Goal: Information Seeking & Learning: Check status

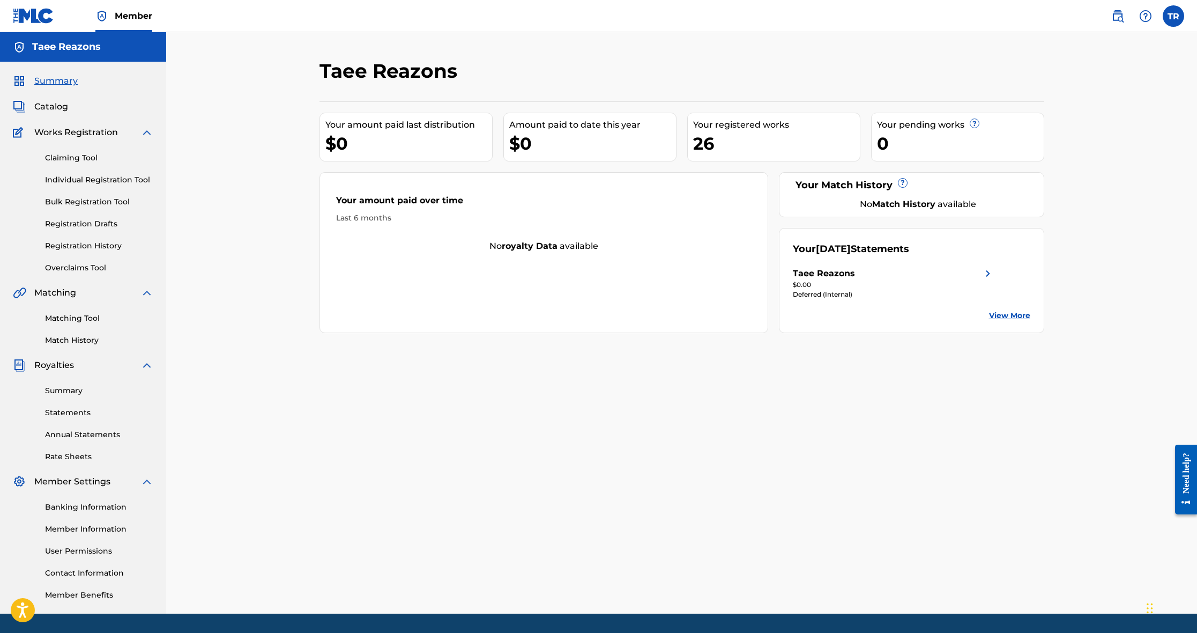
click at [396, 199] on div "Your amount paid over time" at bounding box center [544, 203] width 416 height 18
drag, startPoint x: 402, startPoint y: 145, endPoint x: 456, endPoint y: 139, distance: 54.5
click at [402, 145] on div "$0" at bounding box center [408, 143] width 167 height 24
click at [550, 134] on div "$0" at bounding box center [592, 143] width 167 height 24
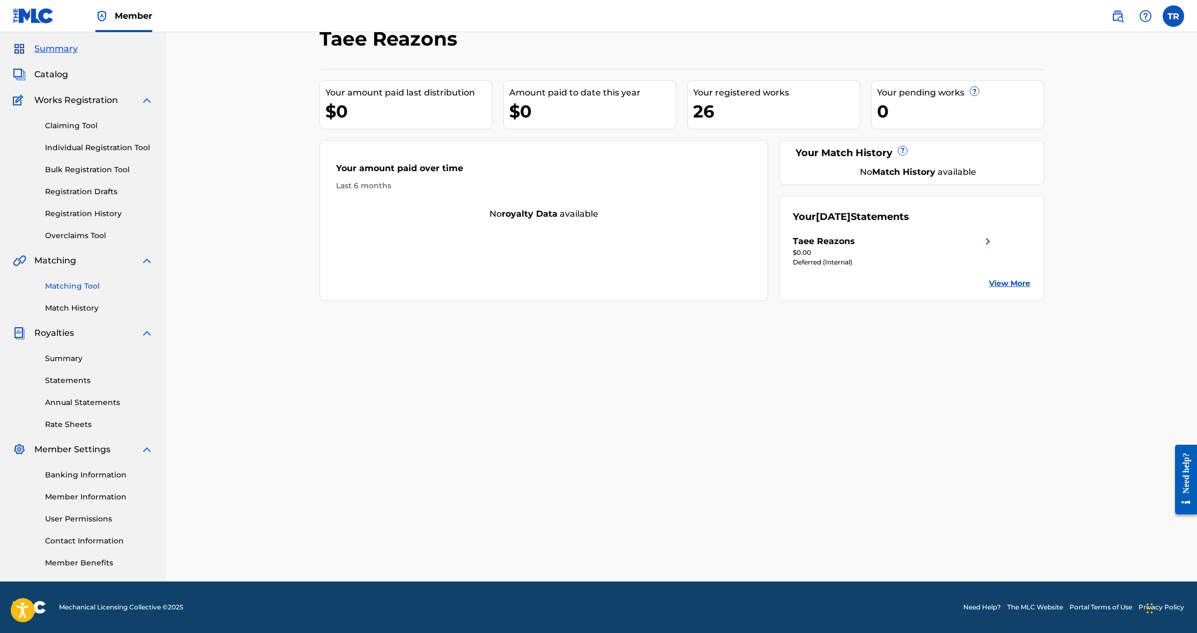
scroll to position [32, 0]
click at [62, 356] on link "Summary" at bounding box center [99, 358] width 108 height 11
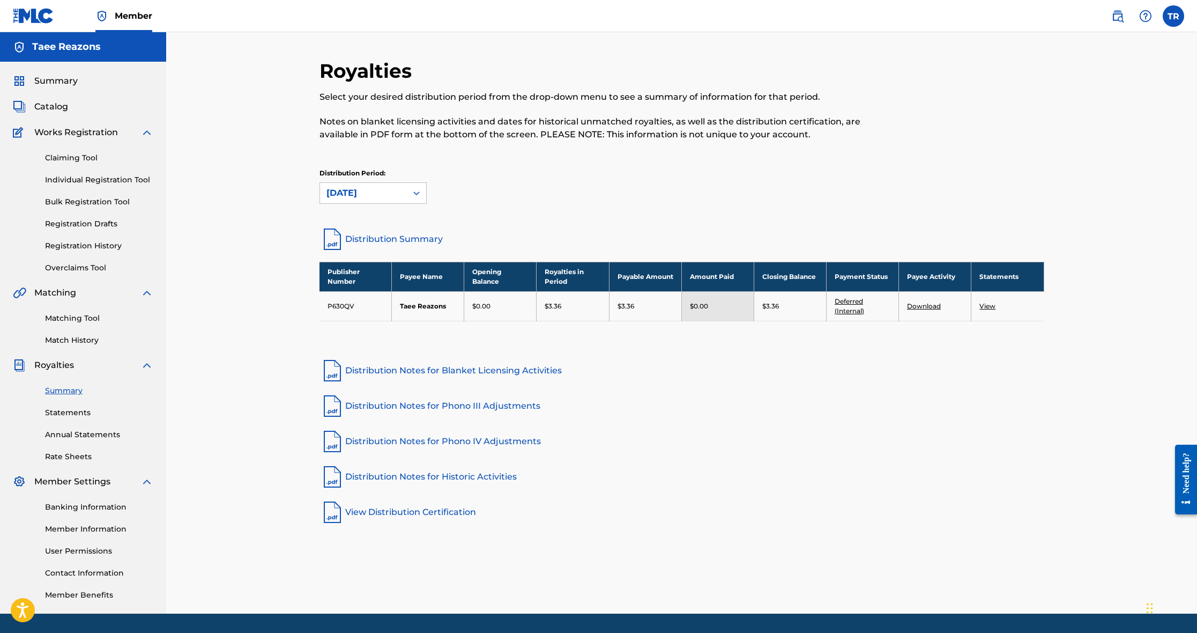
click at [742, 382] on link "Distribution Notes for Blanket Licensing Activities" at bounding box center [681, 371] width 725 height 26
click at [842, 345] on div "Publisher Number Payee Name Opening Balance Royalties in Period Payable Amount …" at bounding box center [681, 304] width 725 height 86
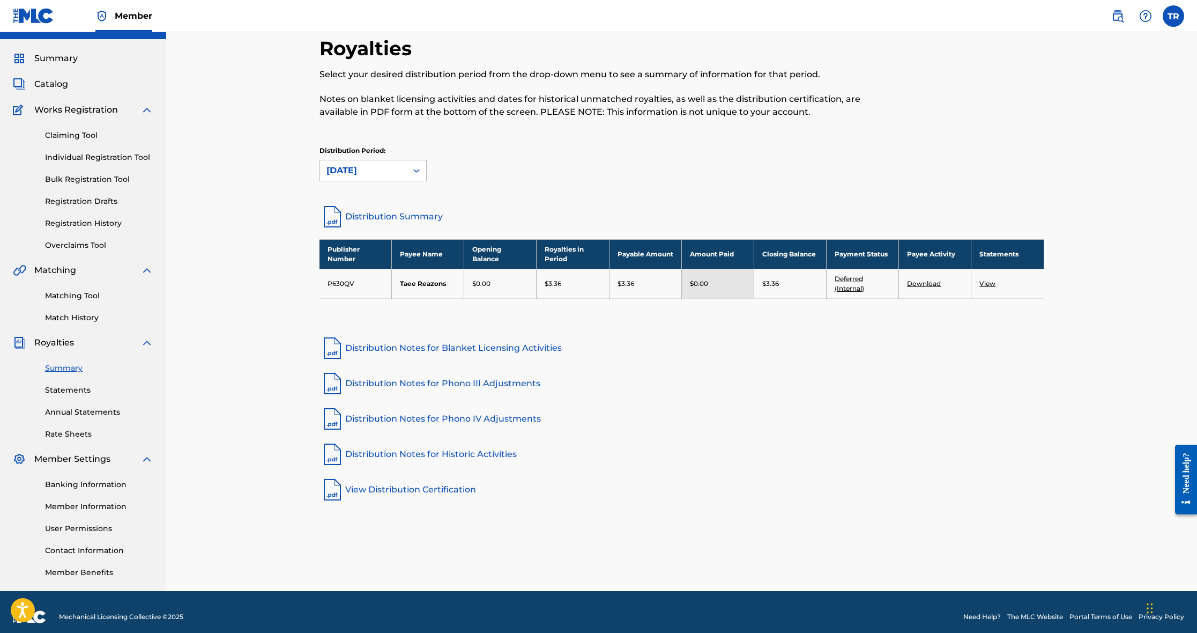
scroll to position [23, 0]
click at [848, 285] on link "Deferred (Internal)" at bounding box center [849, 283] width 29 height 18
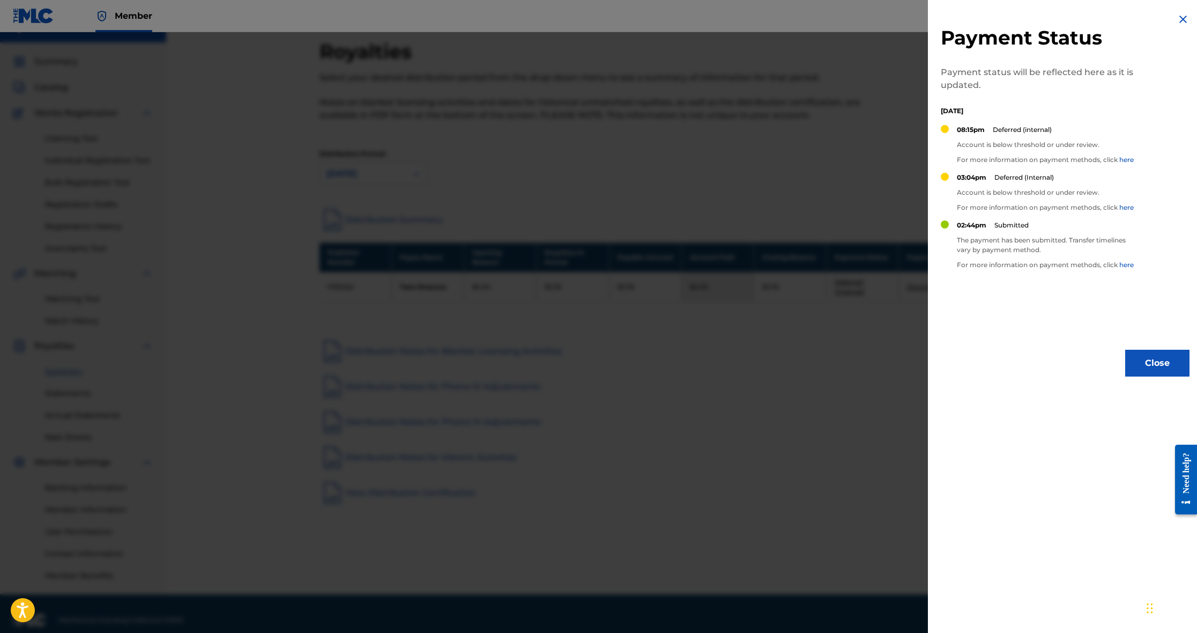
scroll to position [24, 0]
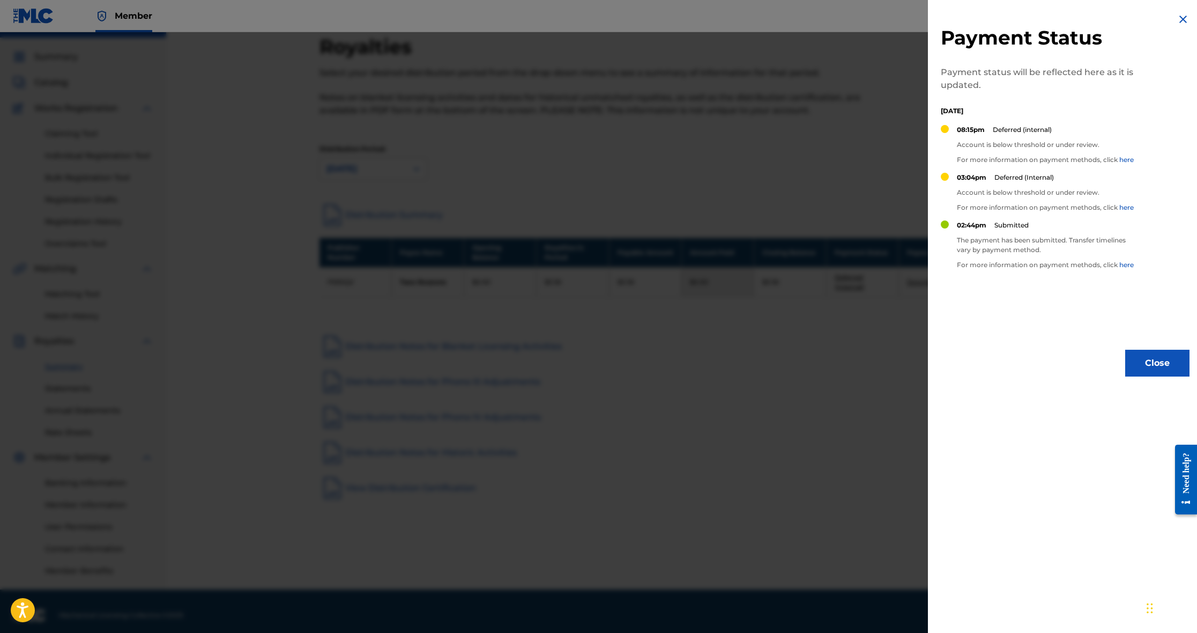
click at [1129, 264] on link "here" at bounding box center [1126, 265] width 14 height 8
click at [271, 240] on div at bounding box center [598, 348] width 1197 height 633
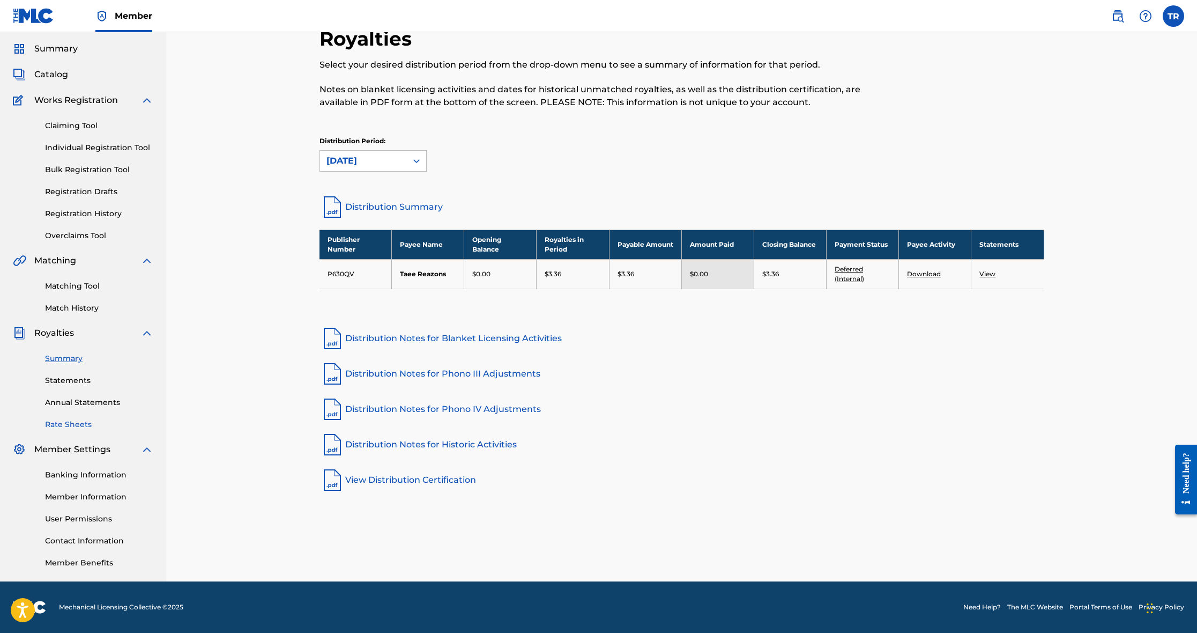
scroll to position [32, 0]
click at [68, 382] on link "Statements" at bounding box center [99, 380] width 108 height 11
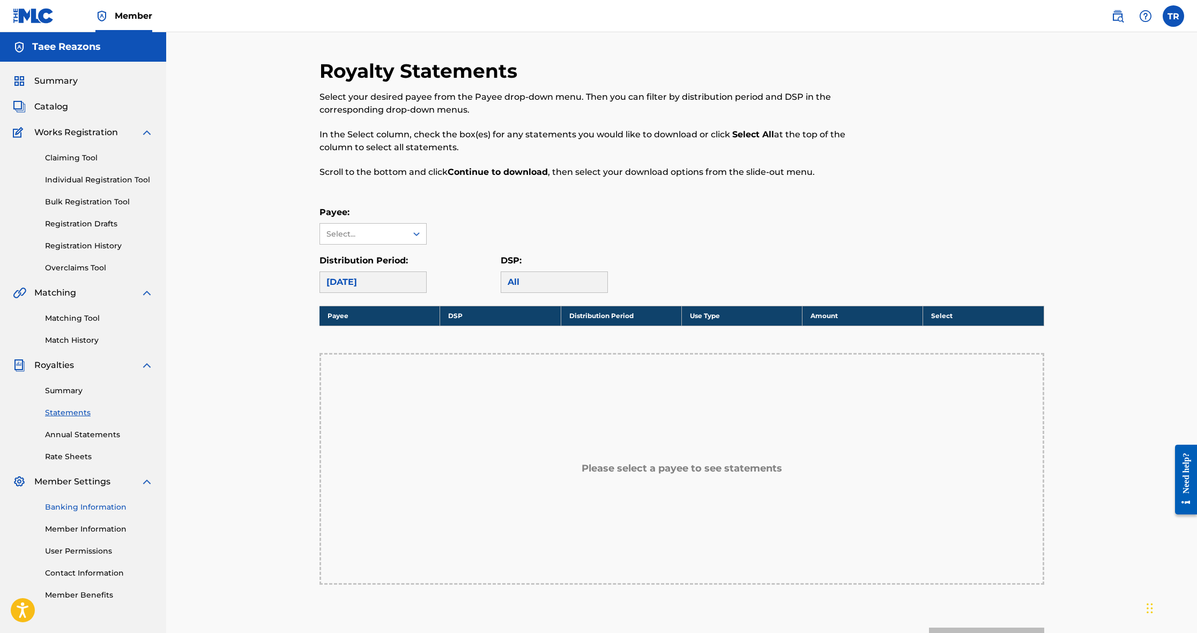
click at [70, 510] on link "Banking Information" at bounding box center [99, 506] width 108 height 11
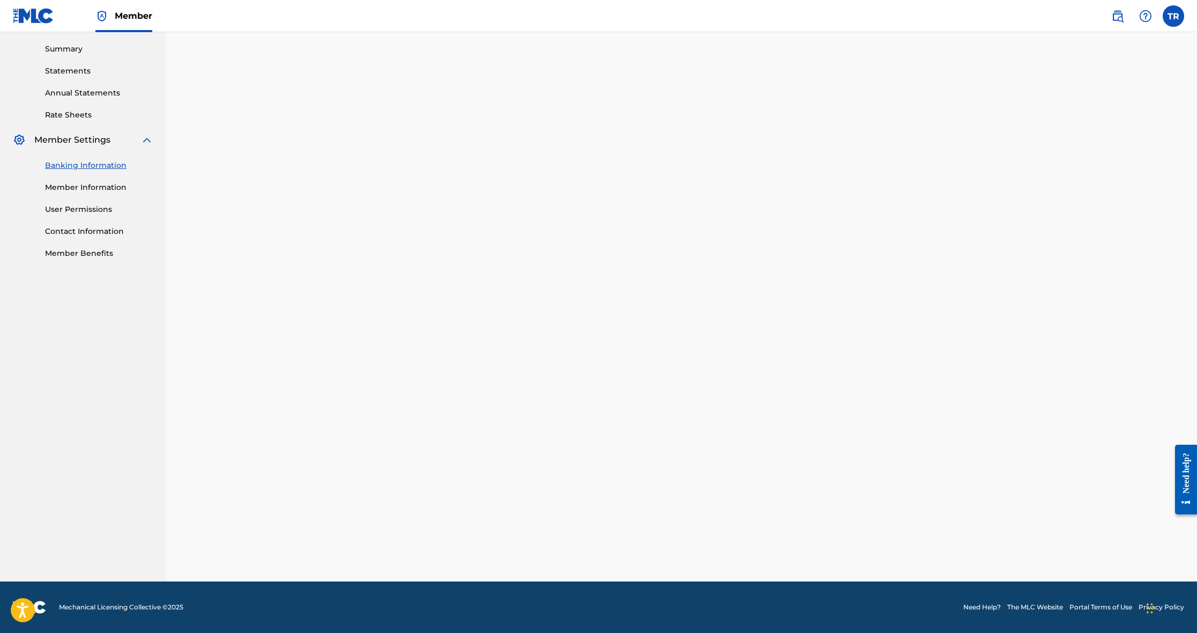
scroll to position [341, 0]
click at [105, 183] on link "Member Information" at bounding box center [99, 187] width 108 height 11
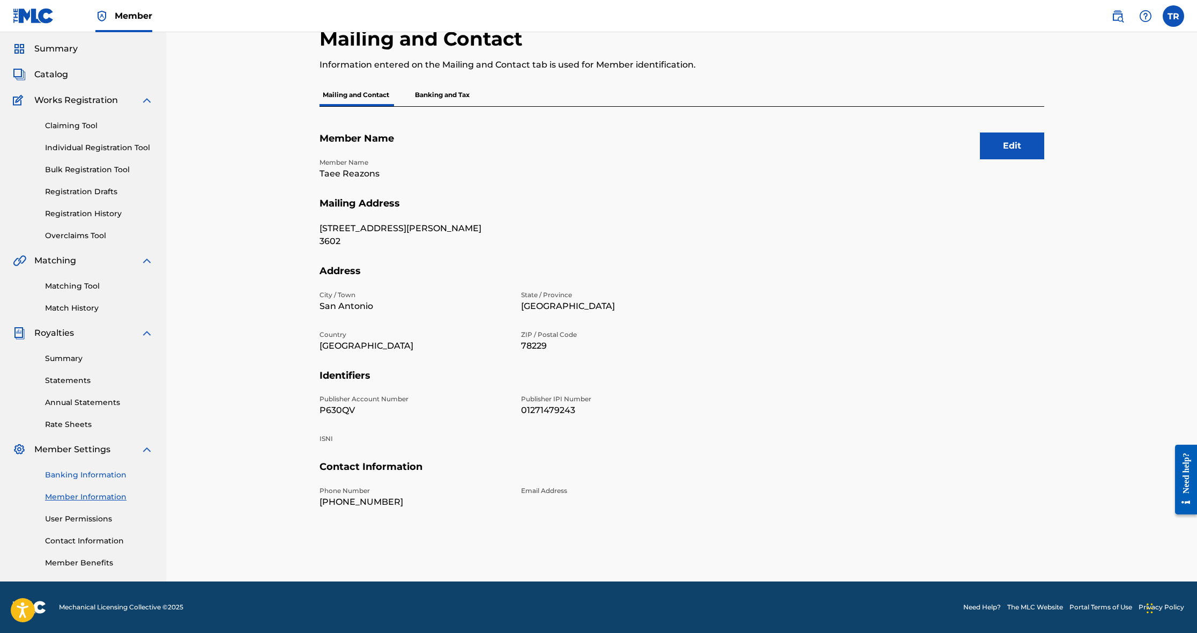
scroll to position [32, 0]
click at [1023, 145] on button "Edit" at bounding box center [1012, 145] width 64 height 27
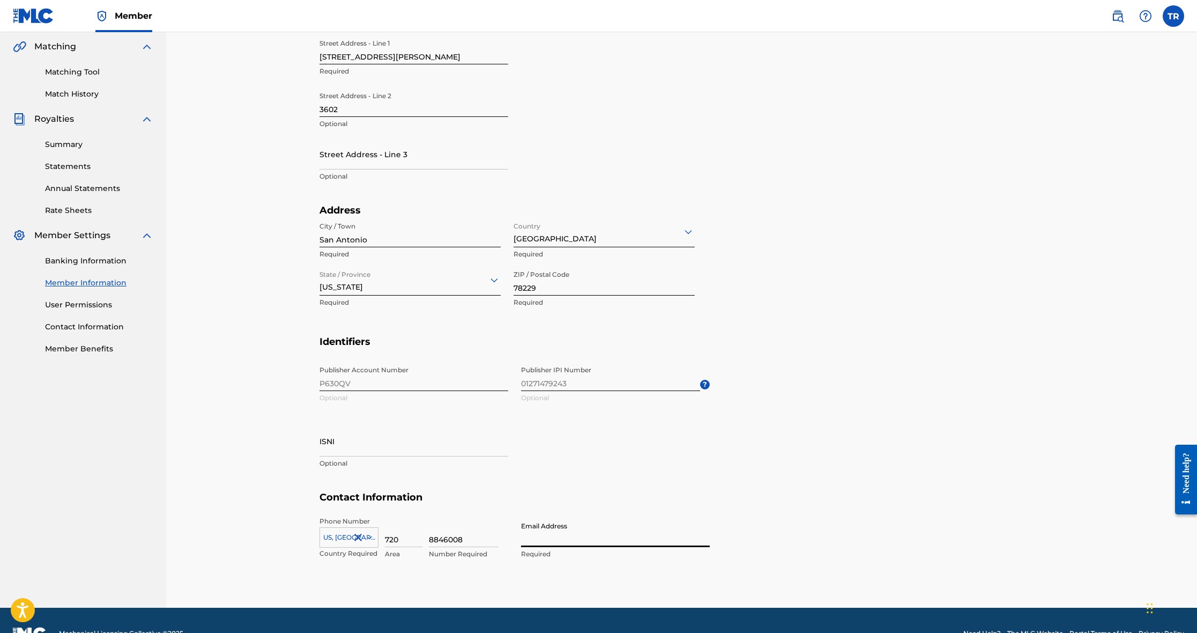
scroll to position [243, 0]
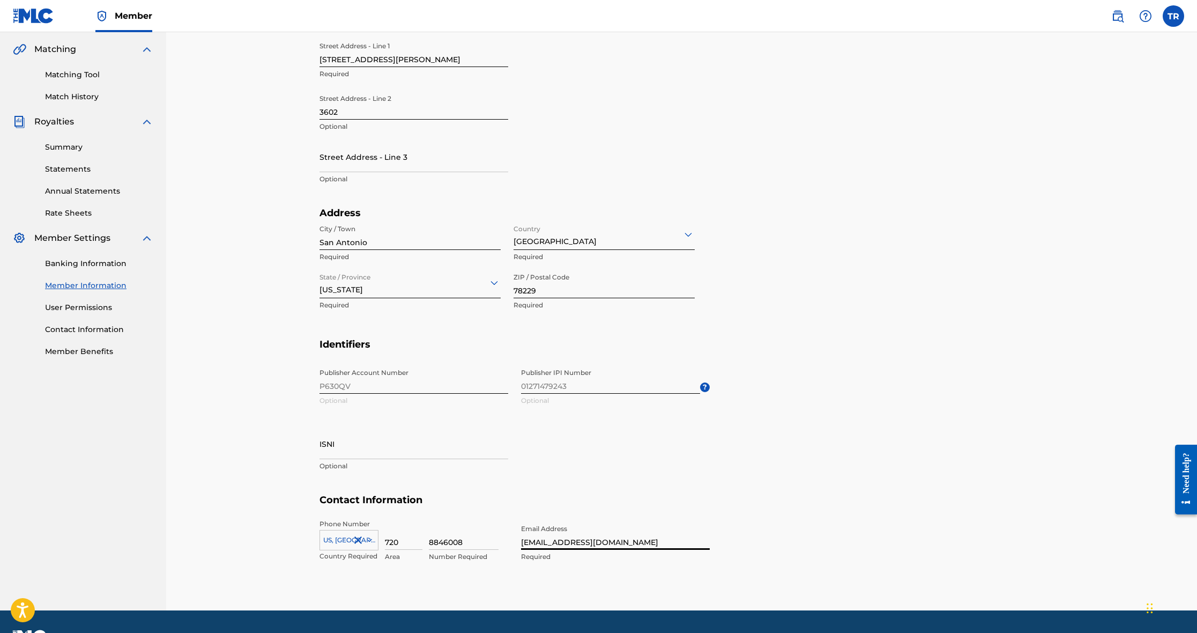
type input "[EMAIL_ADDRESS][DOMAIN_NAME]"
click at [854, 487] on section "Identifiers Publisher Account Number P630QV Optional Publisher IPI Number 01271…" at bounding box center [681, 416] width 725 height 156
click at [84, 328] on link "Contact Information" at bounding box center [99, 329] width 108 height 11
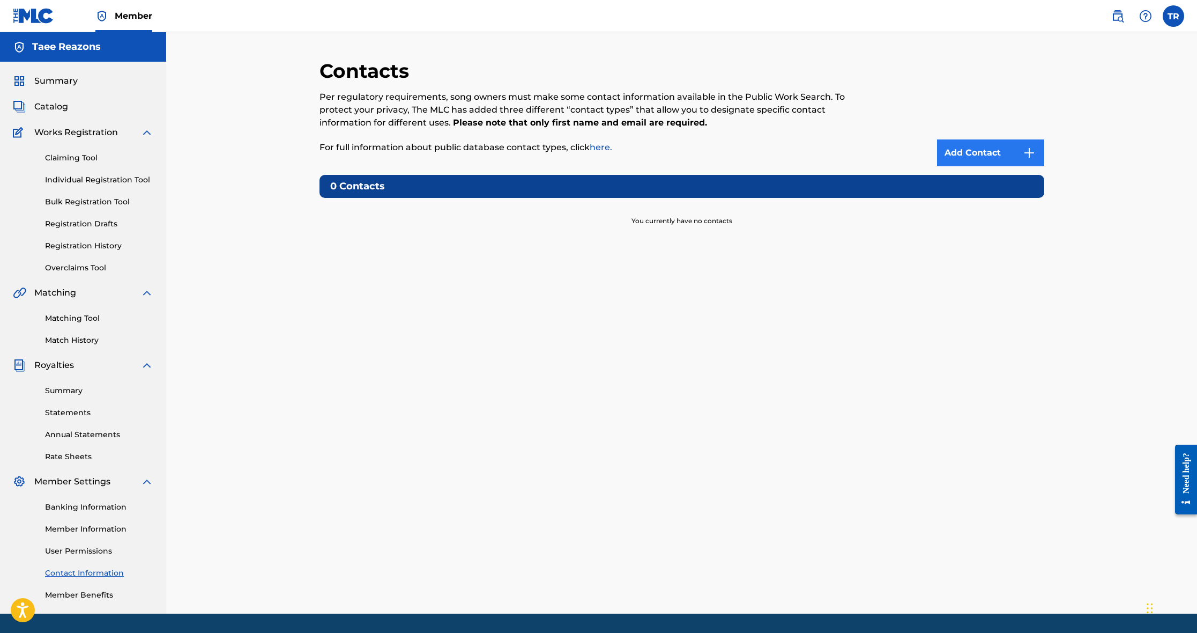
click at [1002, 157] on link "Add Contact" at bounding box center [990, 152] width 107 height 27
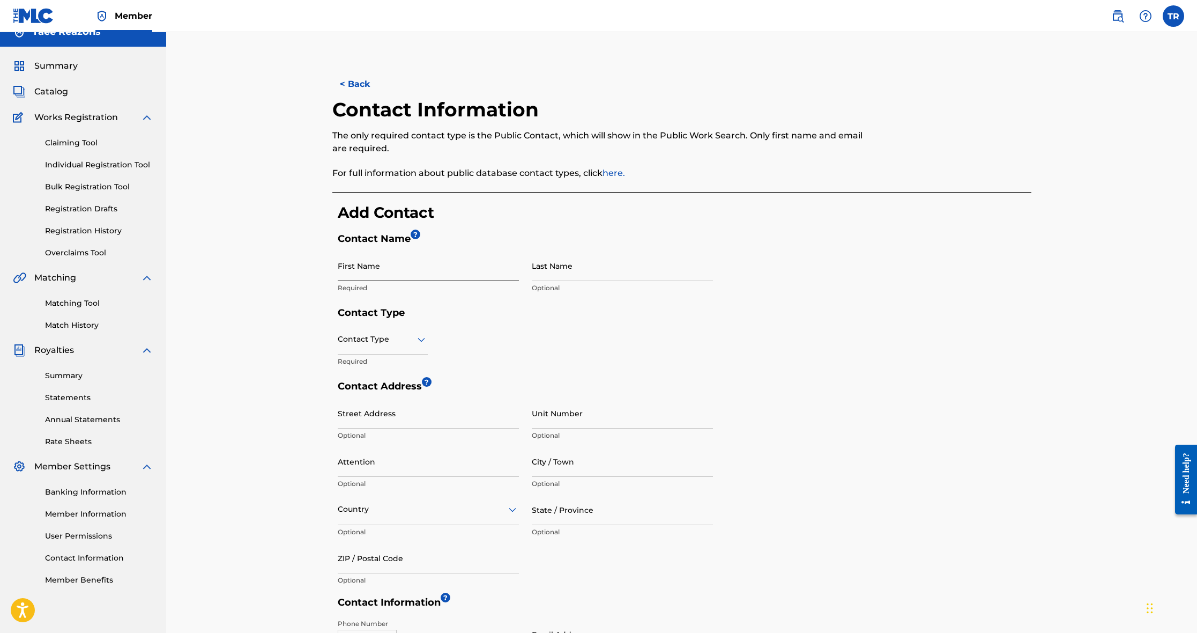
scroll to position [34, 0]
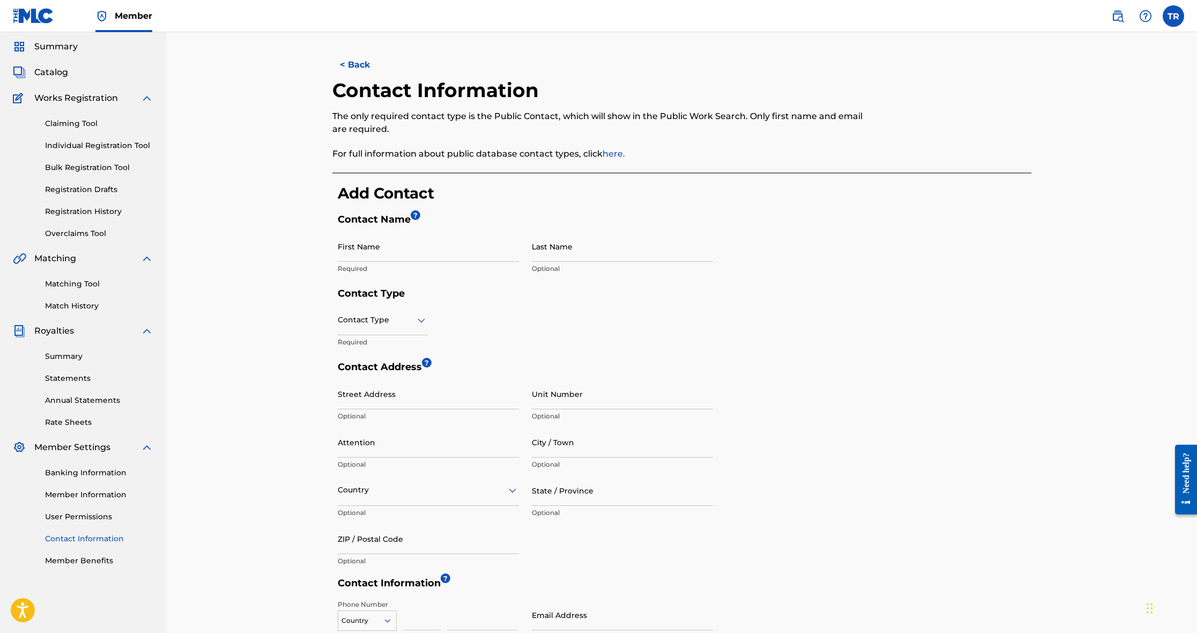
click at [75, 535] on link "Contact Information" at bounding box center [99, 538] width 108 height 11
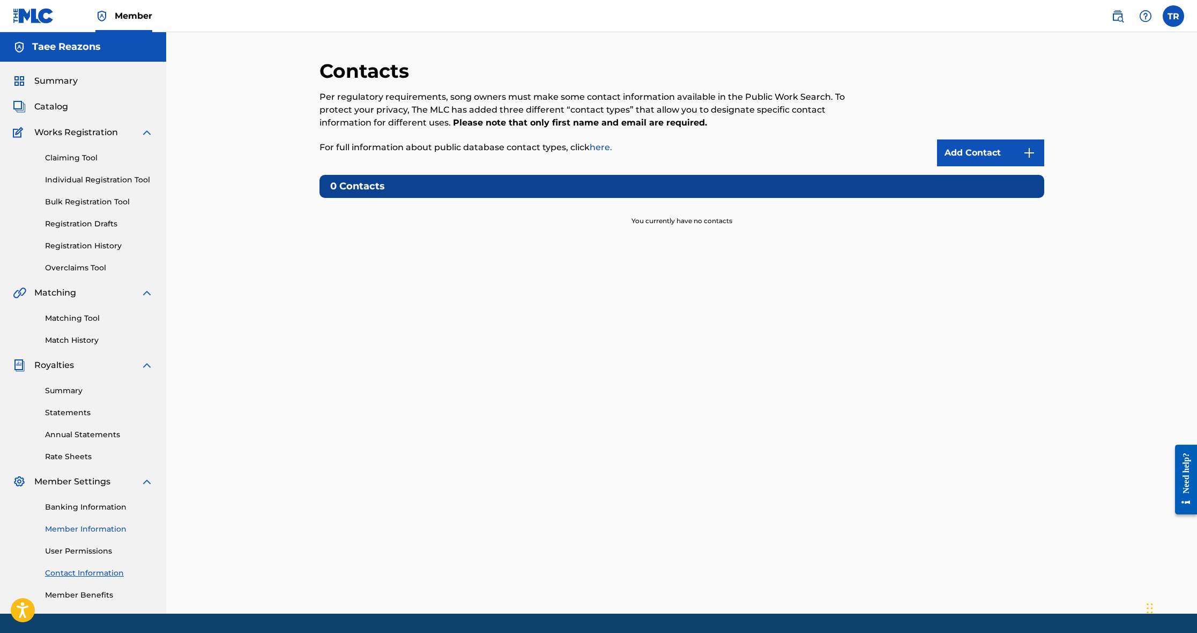
click at [75, 528] on link "Member Information" at bounding box center [99, 528] width 108 height 11
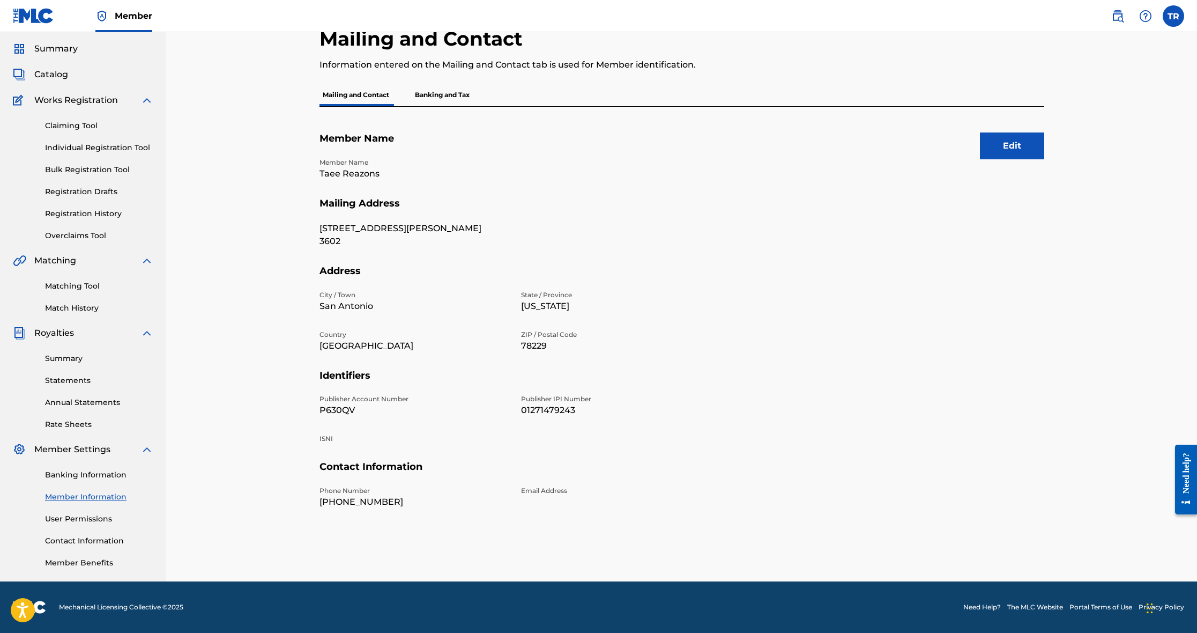
scroll to position [32, 0]
click at [68, 519] on link "User Permissions" at bounding box center [99, 518] width 108 height 11
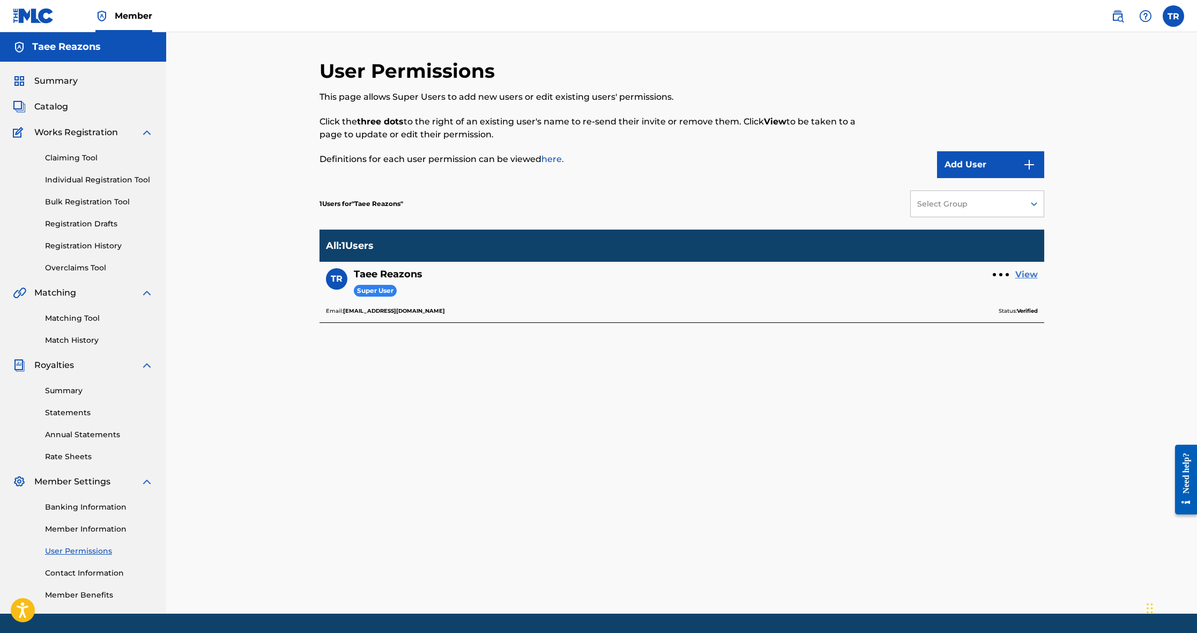
click at [1023, 276] on link "View" at bounding box center [1026, 274] width 23 height 13
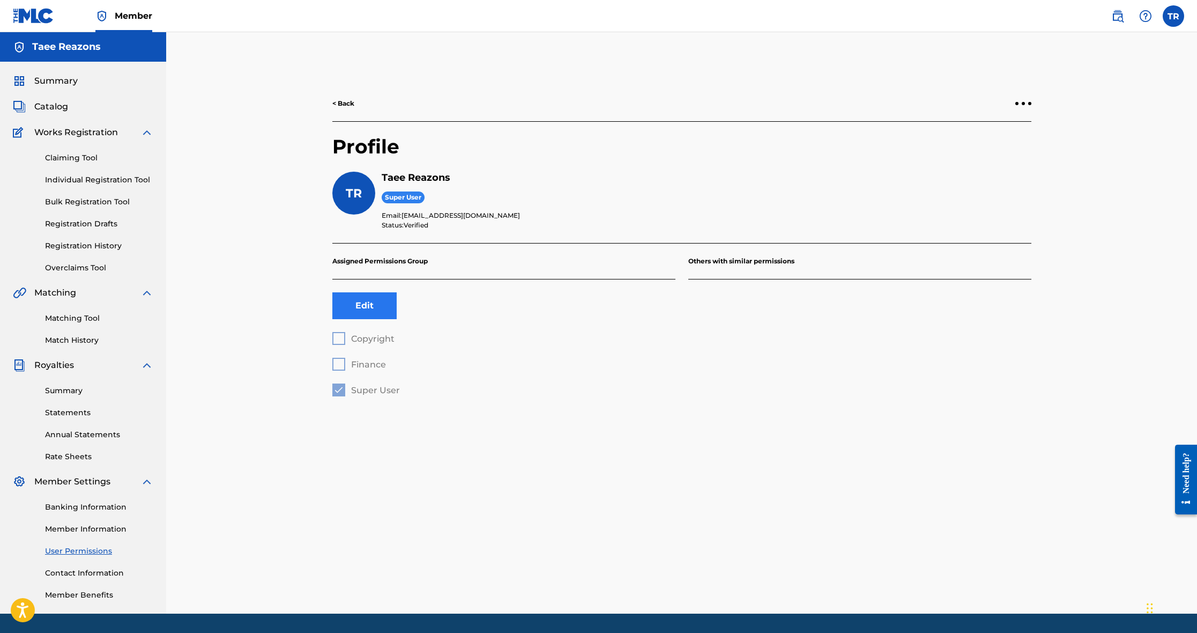
click at [377, 309] on button "Edit" at bounding box center [364, 305] width 64 height 27
click at [341, 338] on div at bounding box center [338, 338] width 13 height 13
click at [337, 389] on div at bounding box center [338, 389] width 13 height 13
click at [391, 263] on p "Assigned Permissions Group" at bounding box center [503, 261] width 343 height 36
click at [342, 363] on div "Copyright Finance Super User" at bounding box center [503, 364] width 343 height 64
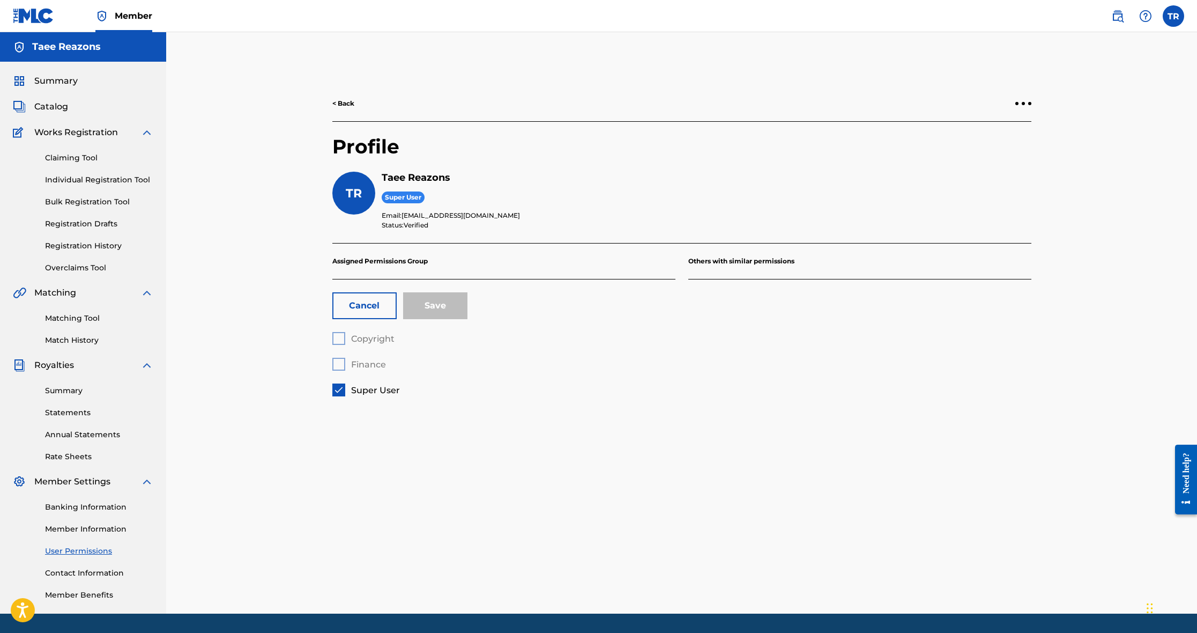
click at [360, 363] on div "Copyright Finance Super User" at bounding box center [503, 364] width 343 height 64
click at [1018, 102] on div at bounding box center [1023, 103] width 16 height 6
drag, startPoint x: 845, startPoint y: 96, endPoint x: 777, endPoint y: 125, distance: 73.8
click at [844, 96] on div "< Back" at bounding box center [681, 104] width 699 height 36
click at [524, 206] on div "Taee Reazons Super User Email: [EMAIL_ADDRESS][DOMAIN_NAME] Status: Verified" at bounding box center [707, 201] width 650 height 58
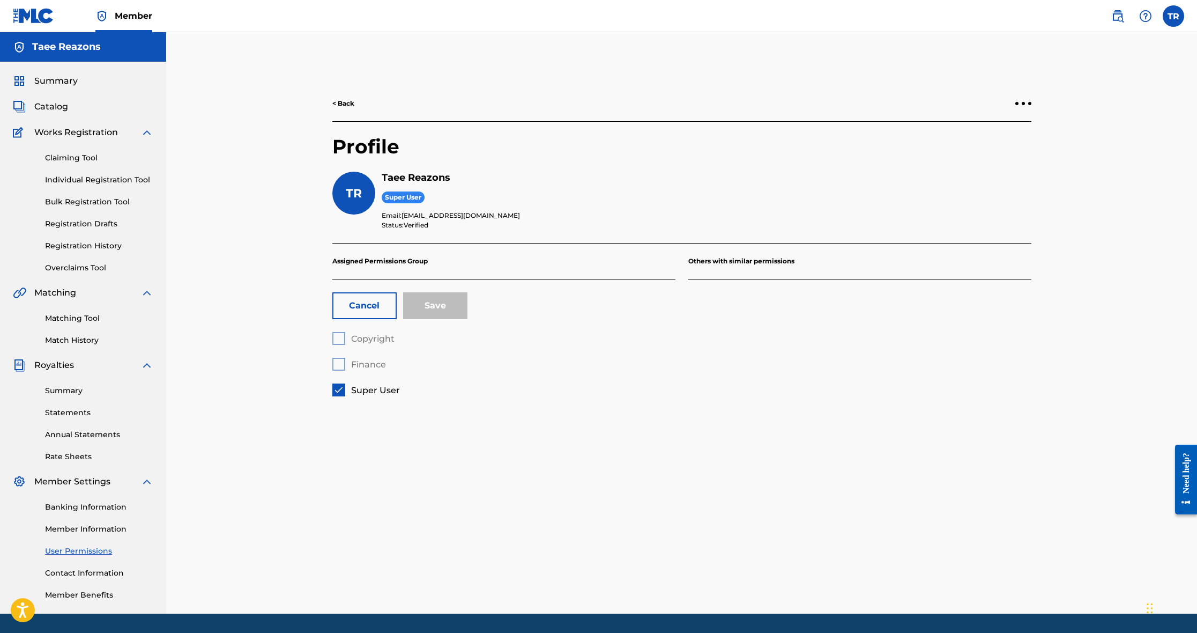
click at [564, 422] on div "< Back Profile TR Taee Reazons Super User Email: [EMAIL_ADDRESS][DOMAIN_NAME] S…" at bounding box center [682, 336] width 750 height 554
click at [363, 353] on div "Copyright Finance Super User" at bounding box center [503, 364] width 343 height 64
click at [361, 338] on div "Copyright Finance Super User" at bounding box center [503, 364] width 343 height 64
drag, startPoint x: 341, startPoint y: 336, endPoint x: 339, endPoint y: 343, distance: 7.7
click at [341, 336] on div "Copyright Finance Super User" at bounding box center [503, 364] width 343 height 64
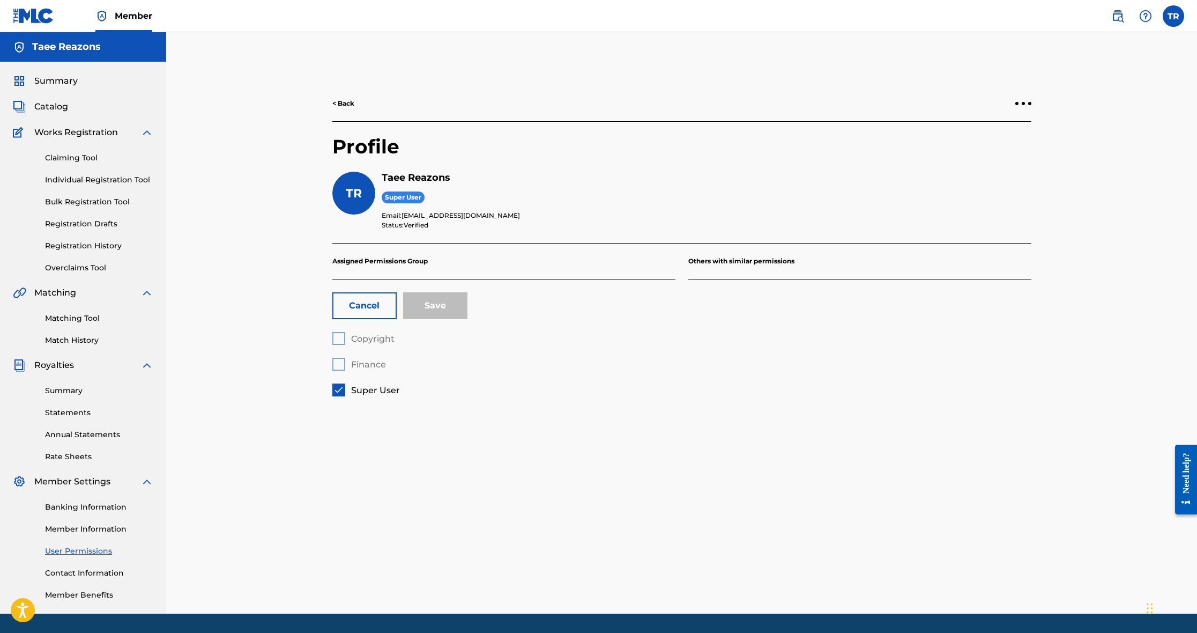
drag, startPoint x: 341, startPoint y: 368, endPoint x: 341, endPoint y: 376, distance: 7.5
click at [341, 368] on div "Copyright Finance Super User" at bounding box center [503, 364] width 343 height 64
click at [340, 385] on img at bounding box center [338, 389] width 11 height 11
click at [340, 362] on div at bounding box center [338, 364] width 13 height 13
click at [340, 340] on div at bounding box center [338, 338] width 13 height 13
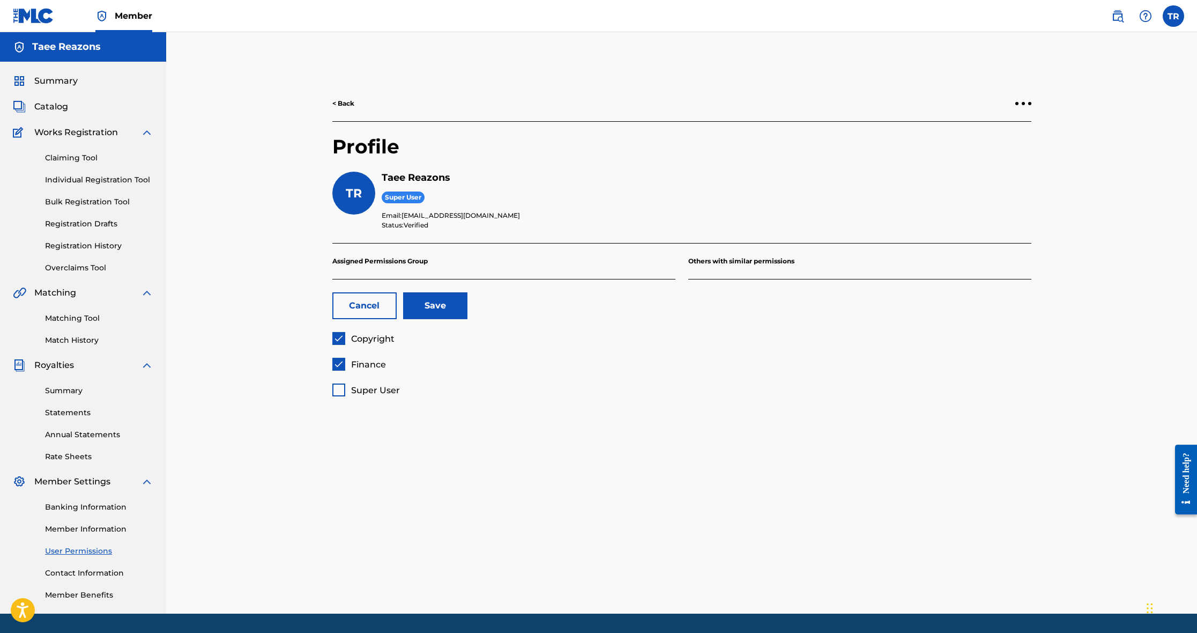
click at [344, 385] on div at bounding box center [338, 389] width 13 height 13
click at [307, 299] on div "< Back Profile TR Taee Reazons Super User Email: [EMAIL_ADDRESS][DOMAIN_NAME] S…" at bounding box center [682, 336] width 750 height 554
click at [344, 307] on button "Cancel" at bounding box center [364, 305] width 64 height 27
click at [285, 300] on div "< Back Profile TR Taee Reazons Super User Email: [EMAIL_ADDRESS][DOMAIN_NAME] S…" at bounding box center [681, 322] width 1031 height 581
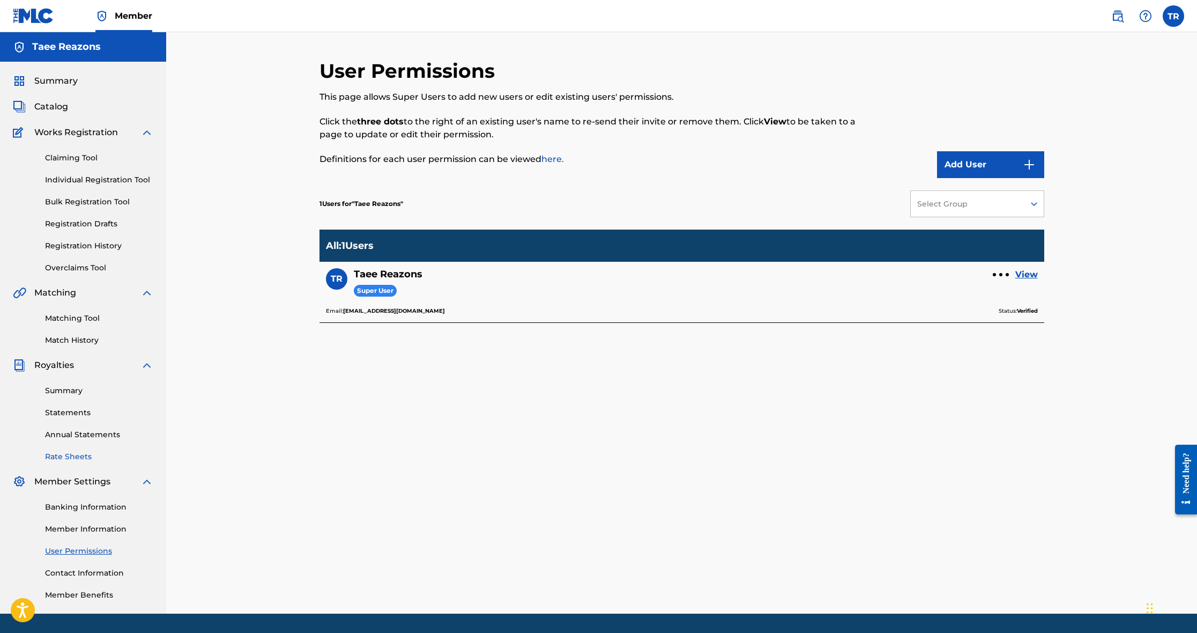
click at [67, 456] on link "Rate Sheets" at bounding box center [99, 456] width 108 height 11
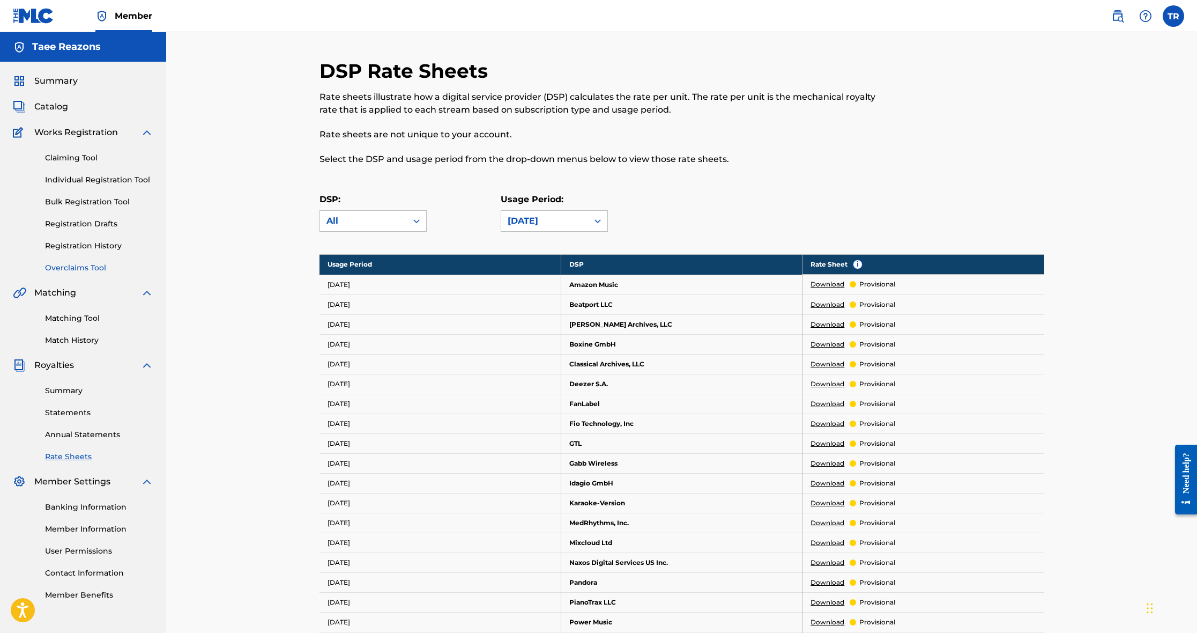
click at [69, 267] on link "Overclaims Tool" at bounding box center [99, 267] width 108 height 11
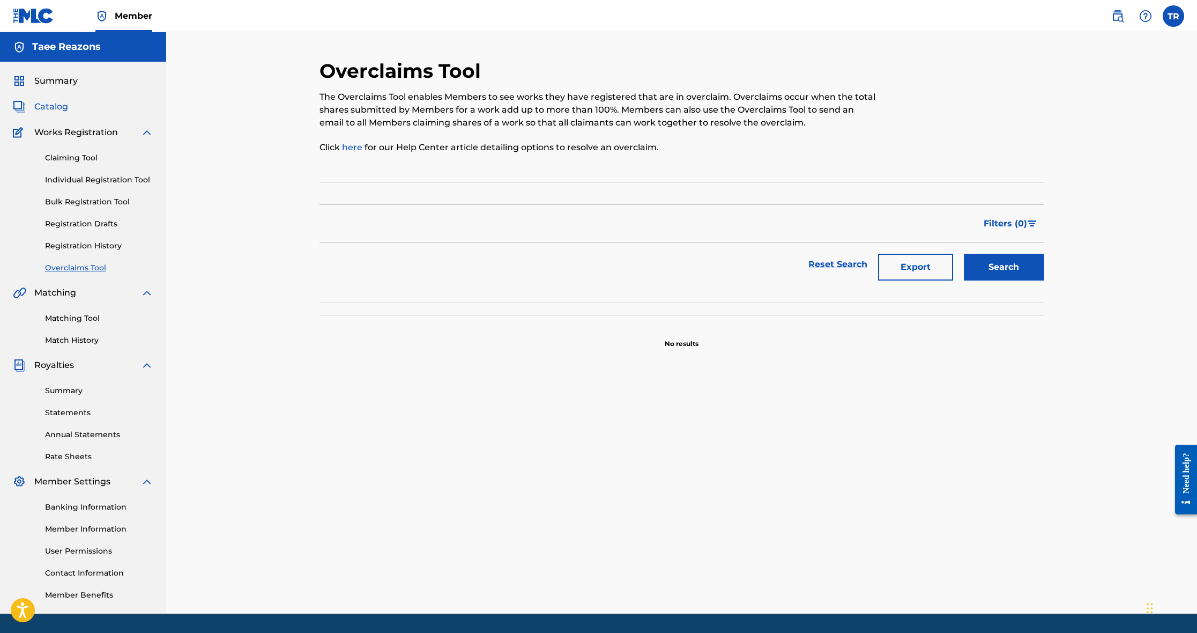
click at [54, 106] on span "Catalog" at bounding box center [51, 106] width 34 height 13
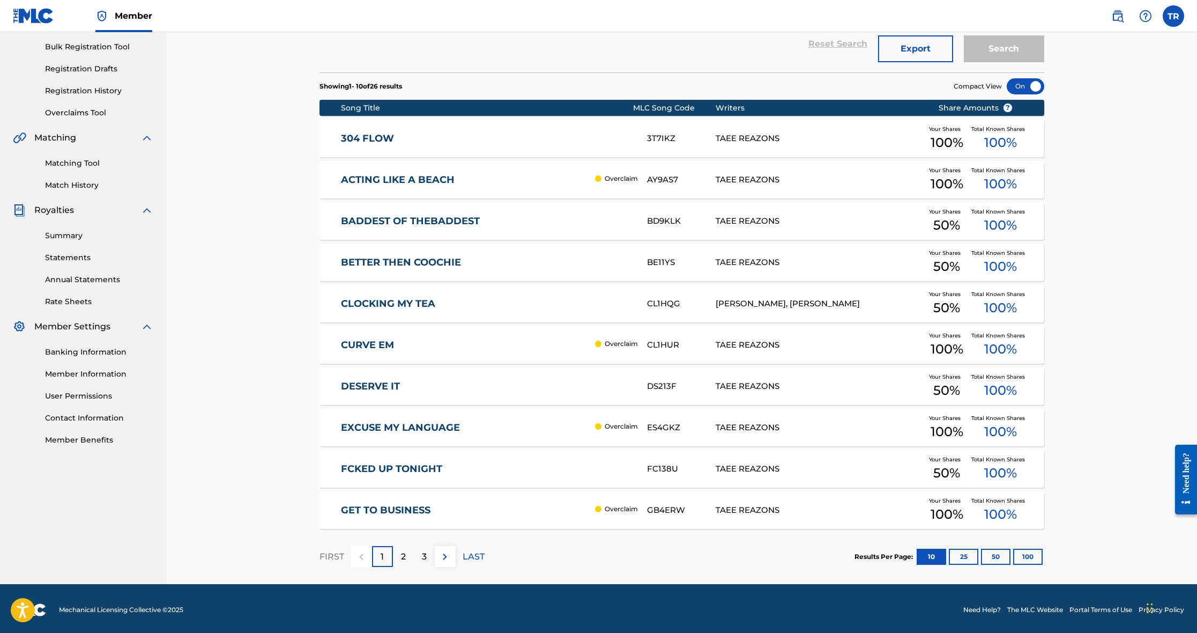
scroll to position [155, 1]
click at [402, 559] on p "2" at bounding box center [403, 556] width 5 height 13
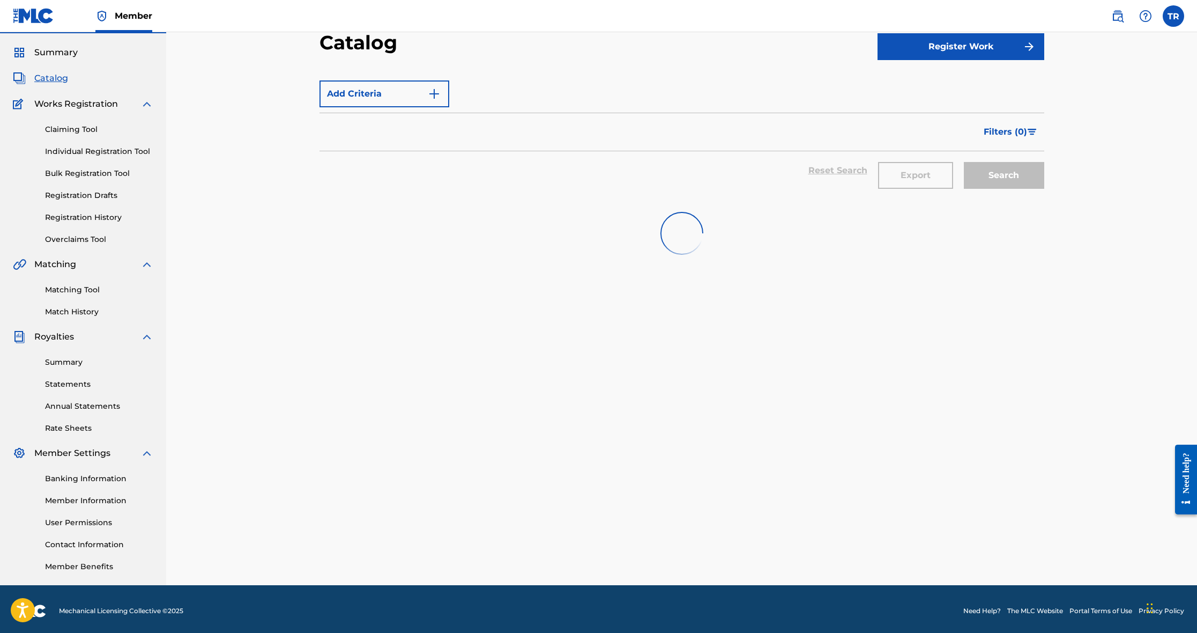
scroll to position [28, 0]
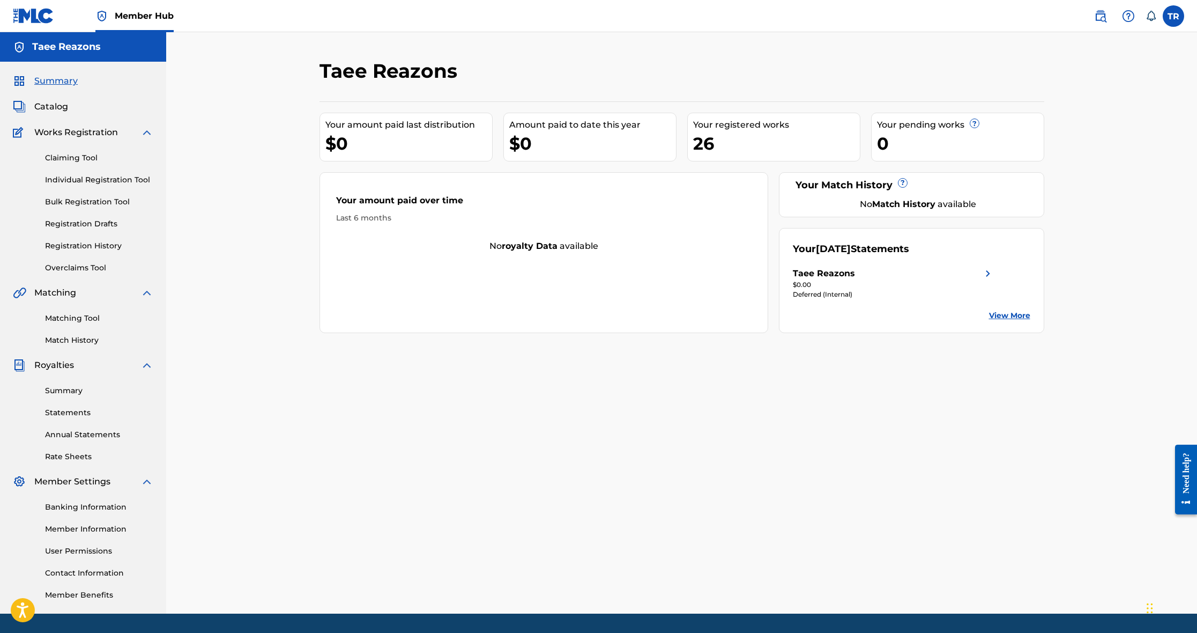
click at [1006, 314] on link "View More" at bounding box center [1009, 315] width 41 height 11
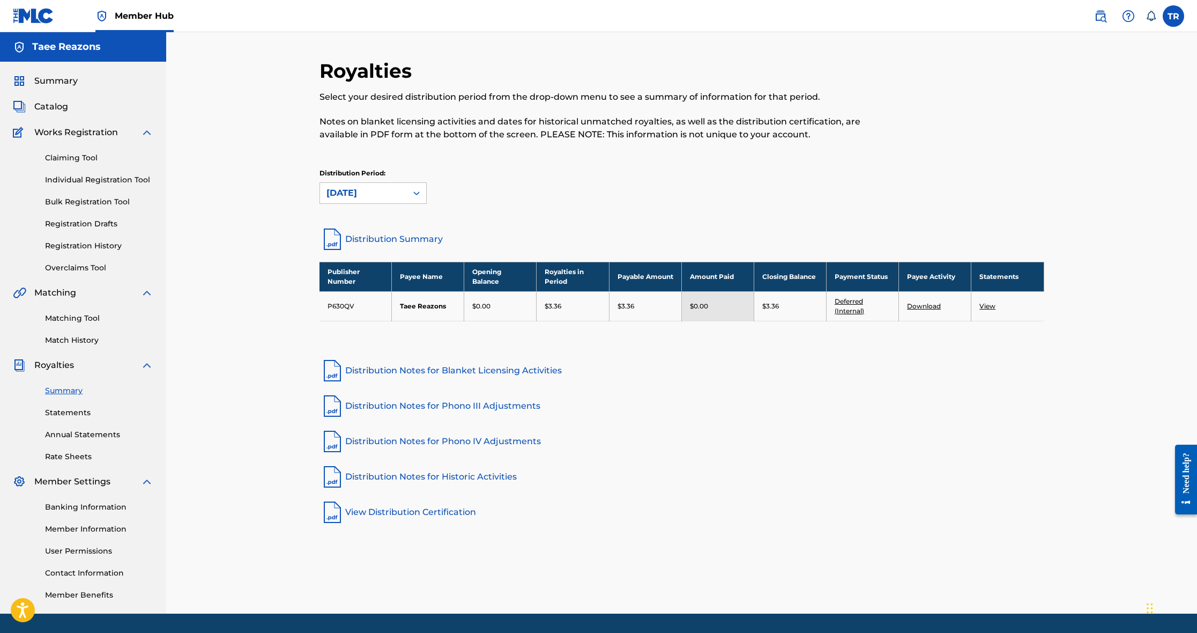
click at [983, 307] on link "View" at bounding box center [987, 306] width 16 height 8
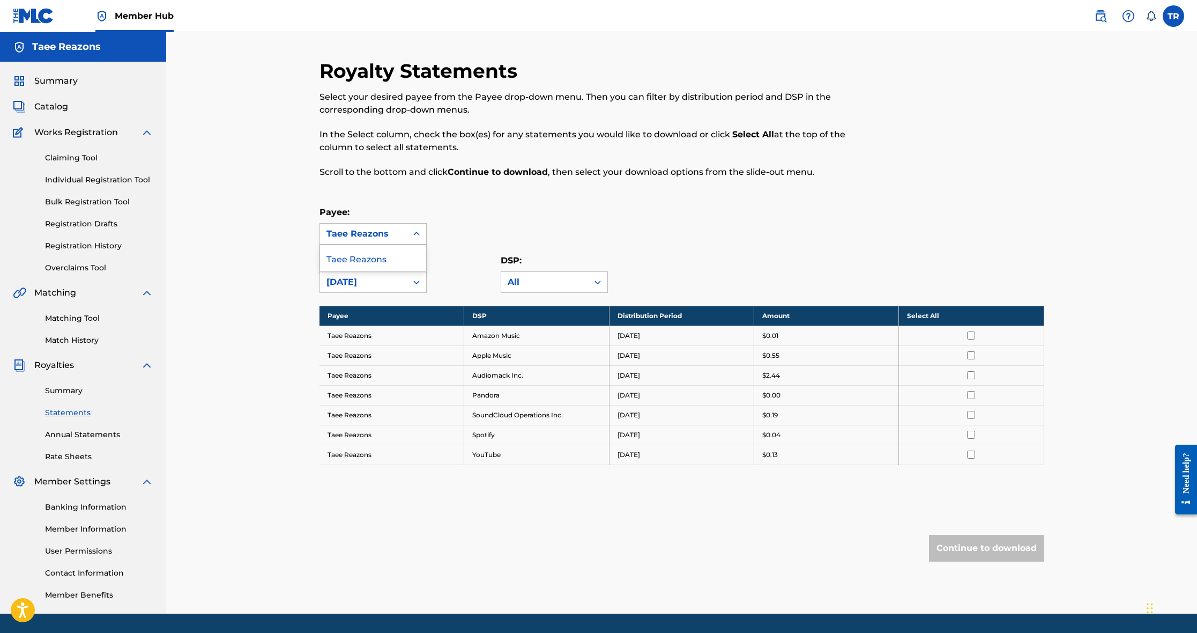
click at [399, 225] on div "Taee Reazons" at bounding box center [363, 234] width 87 height 20
click at [503, 220] on div "Payee: Taee Reazons, 1 of 1. 1 result available. Use Up and Down to choose opti…" at bounding box center [681, 225] width 725 height 39
click at [416, 282] on icon at bounding box center [416, 282] width 11 height 11
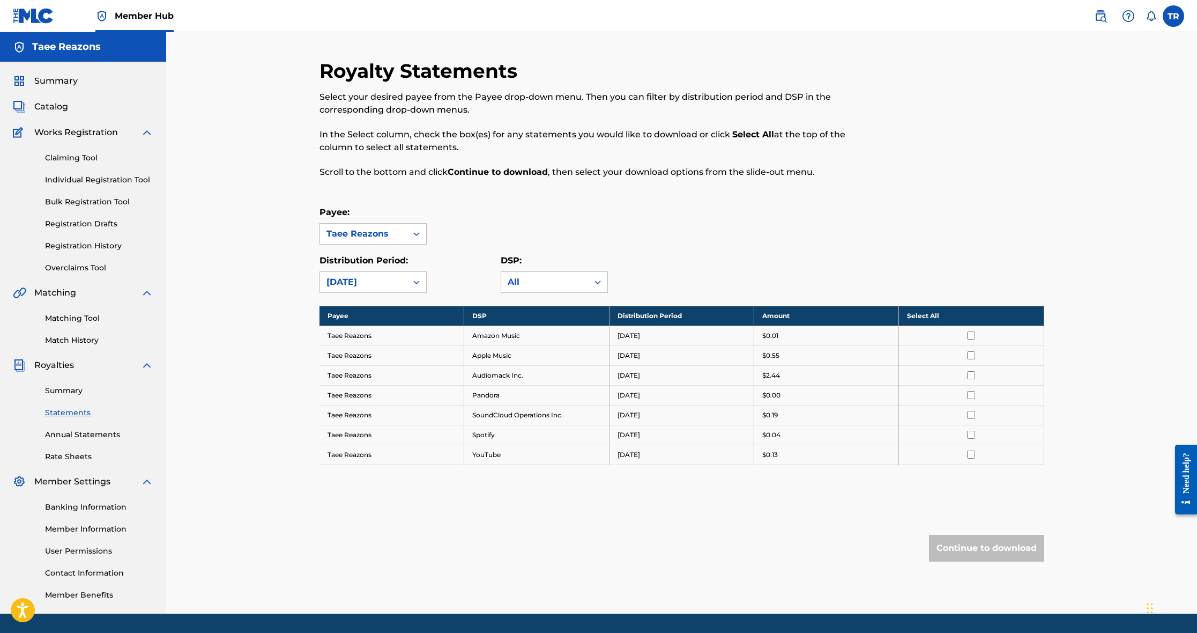
click at [414, 284] on icon at bounding box center [416, 282] width 11 height 11
click at [62, 102] on span "Catalog" at bounding box center [51, 106] width 34 height 13
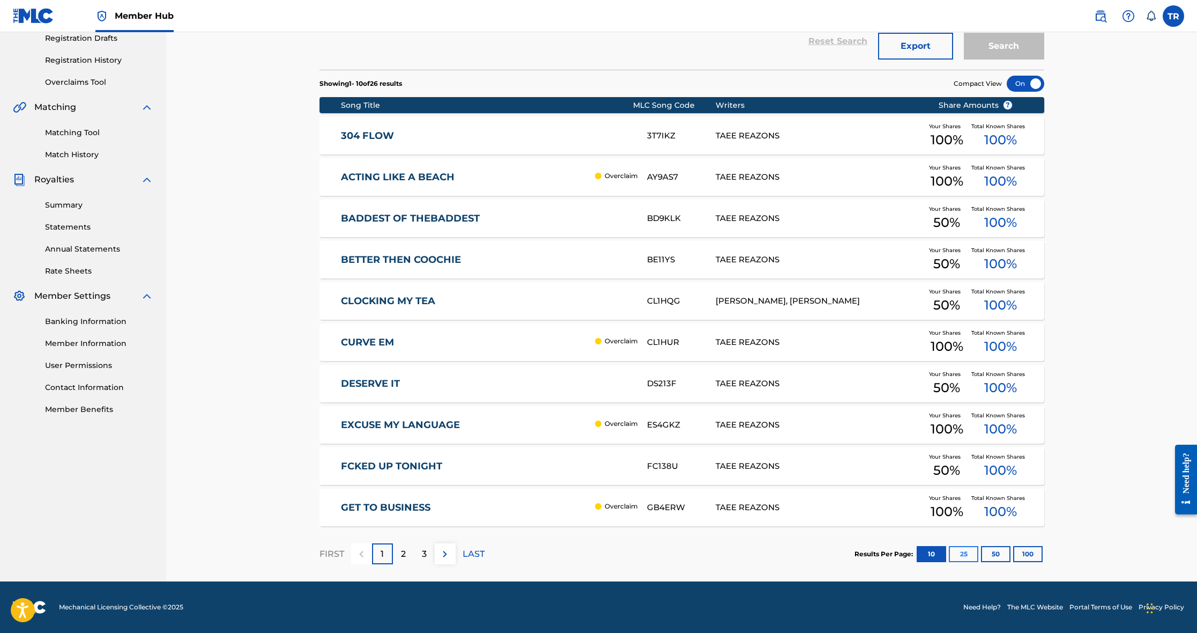
scroll to position [185, 0]
click at [1008, 554] on button "50" at bounding box center [995, 554] width 29 height 16
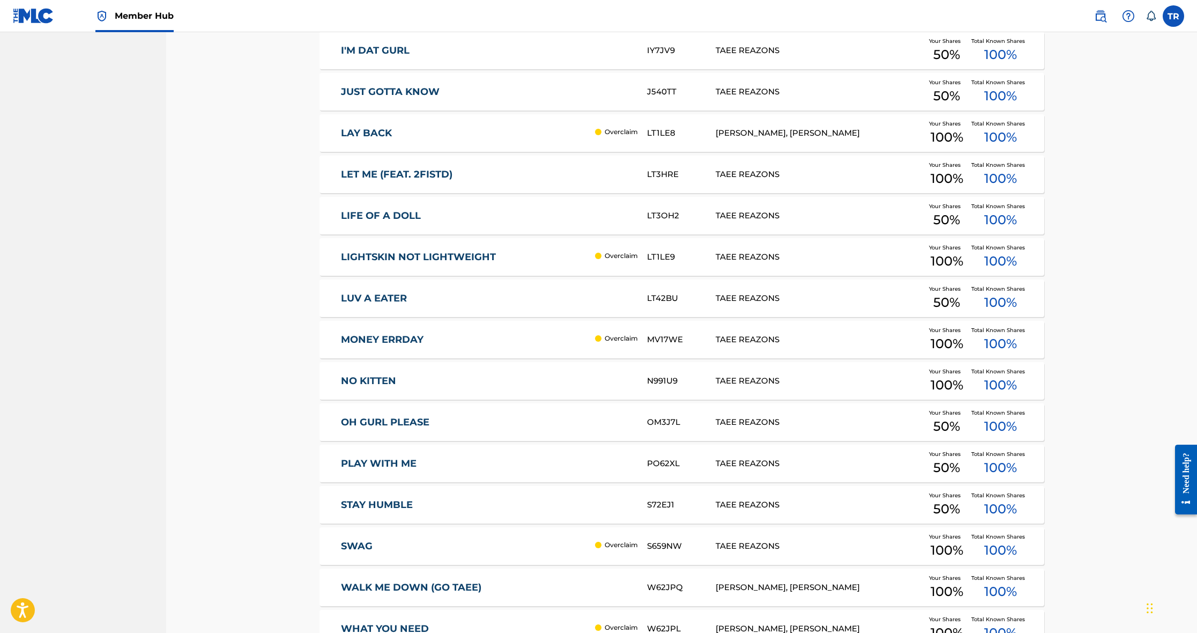
scroll to position [689, 0]
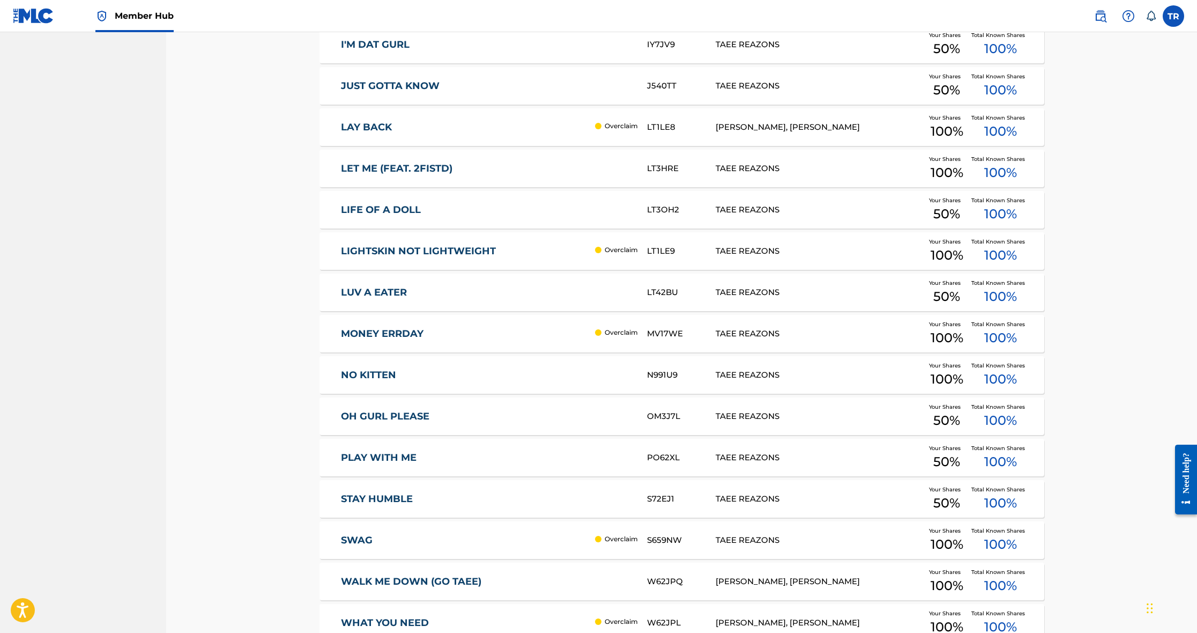
click at [530, 173] on link "LET ME (FEAT. 2FISTD)" at bounding box center [487, 168] width 292 height 12
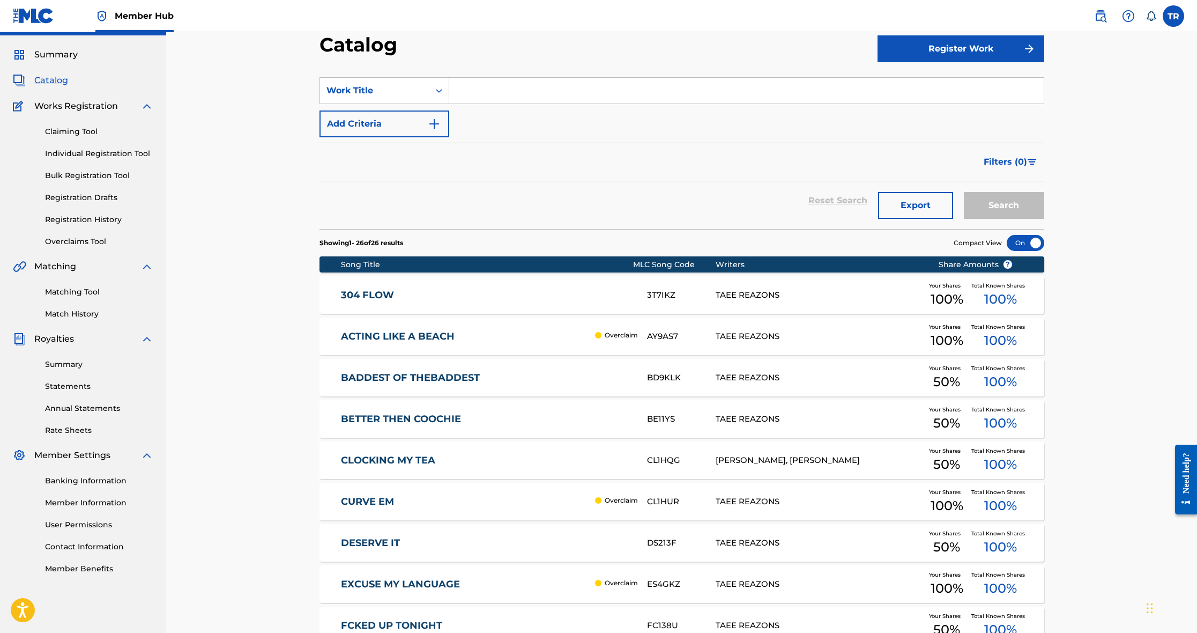
scroll to position [6, 0]
